Goal: Task Accomplishment & Management: Use online tool/utility

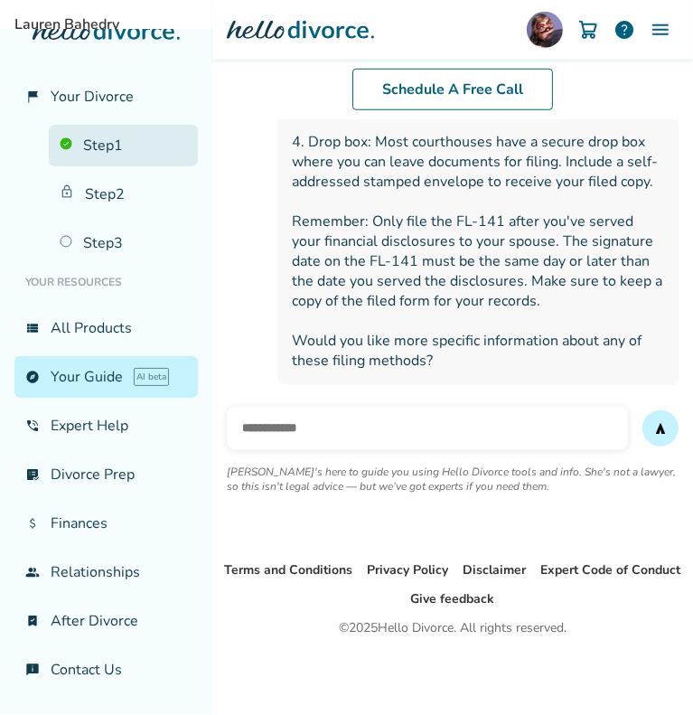
click at [119, 145] on link "Step 1" at bounding box center [123, 146] width 149 height 42
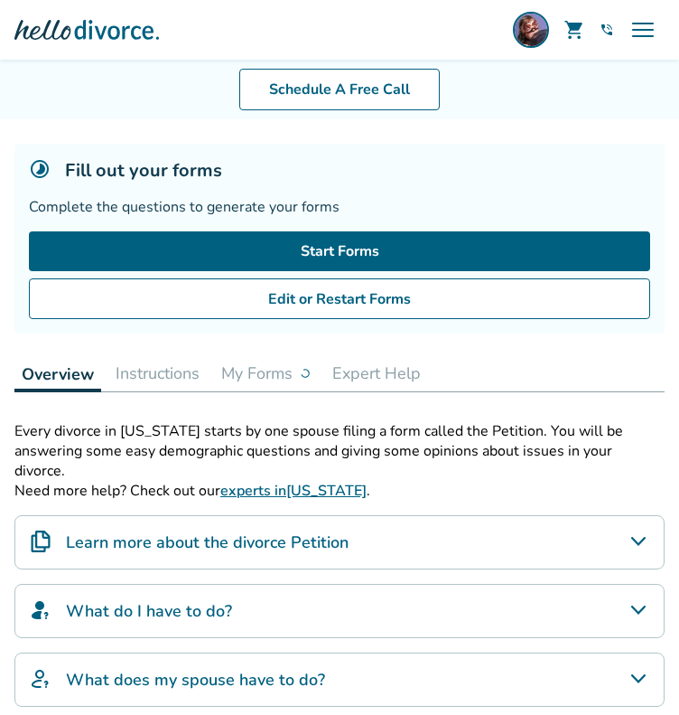
scroll to position [78, 0]
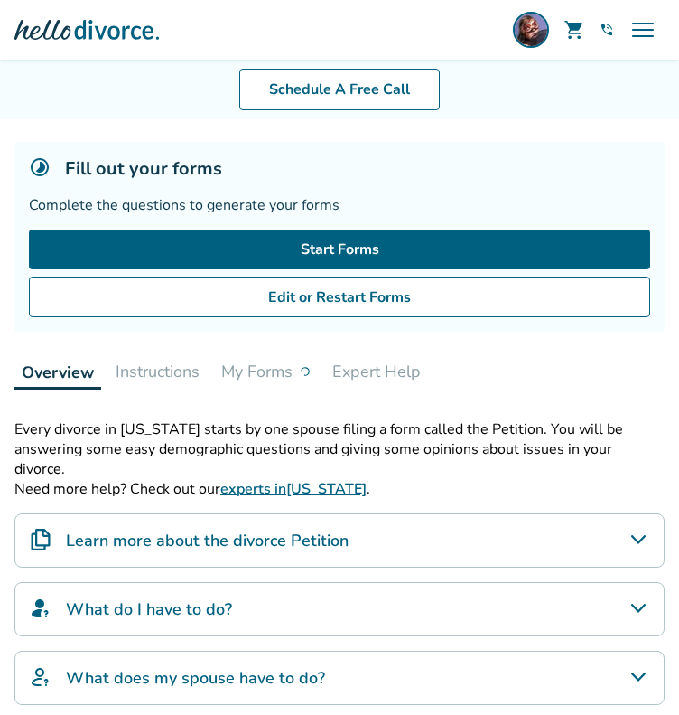
click at [262, 371] on button "My Forms" at bounding box center [266, 371] width 104 height 36
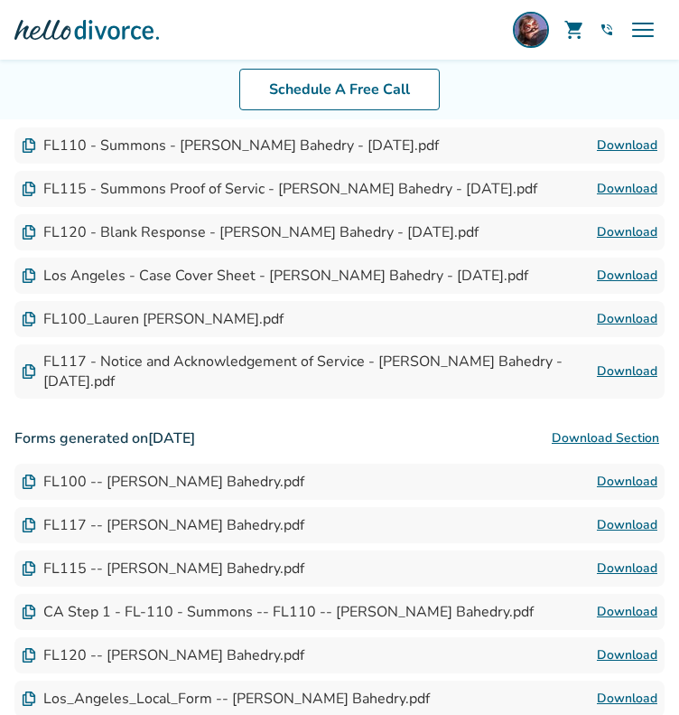
scroll to position [580, 0]
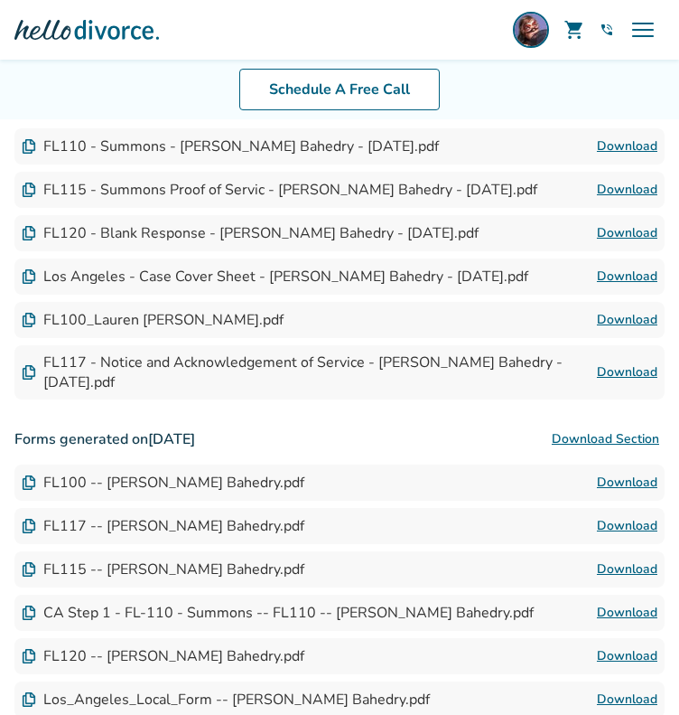
click at [32, 145] on img at bounding box center [29, 146] width 14 height 14
click at [615, 147] on link "Download" at bounding box center [627, 146] width 61 height 22
click at [617, 317] on link "Download" at bounding box center [627, 320] width 61 height 22
